Goal: Download file/media

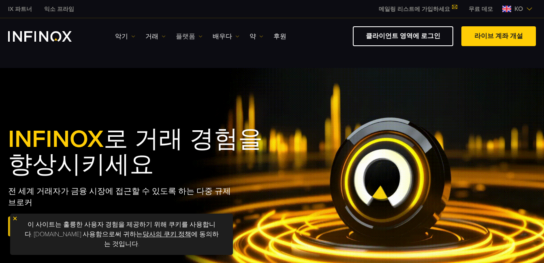
click at [198, 36] on img at bounding box center [200, 36] width 4 height 4
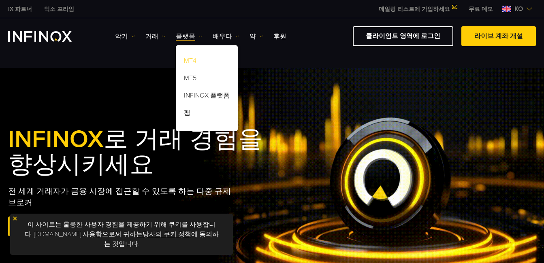
click at [194, 59] on link "MT4" at bounding box center [207, 61] width 62 height 17
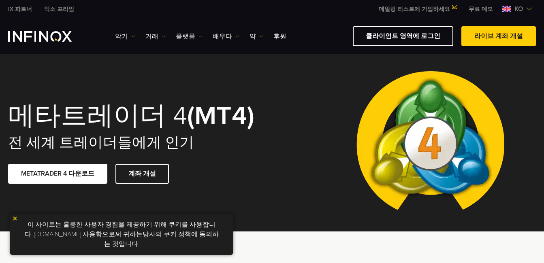
click at [71, 178] on link "METATRADER 4 다운로드" at bounding box center [57, 174] width 99 height 20
click at [189, 40] on font "플랫폼" at bounding box center [185, 37] width 19 height 10
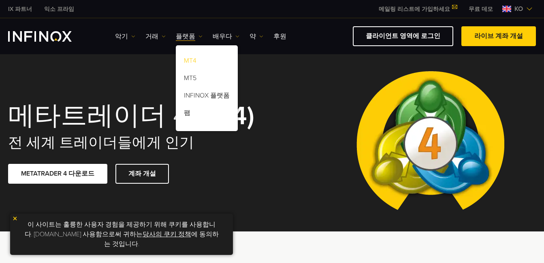
click at [186, 60] on link "MT4" at bounding box center [207, 61] width 62 height 17
